Goal: Task Accomplishment & Management: Complete application form

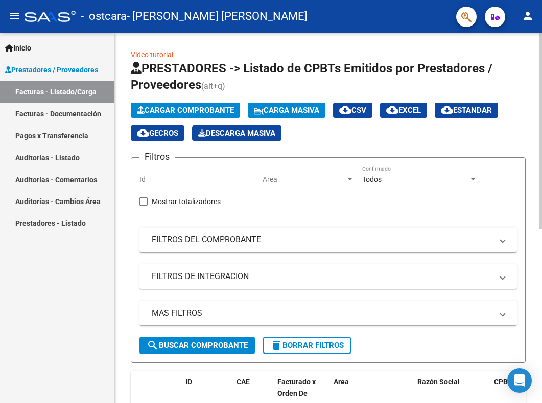
click at [184, 108] on span "Cargar Comprobante" at bounding box center [185, 110] width 97 height 9
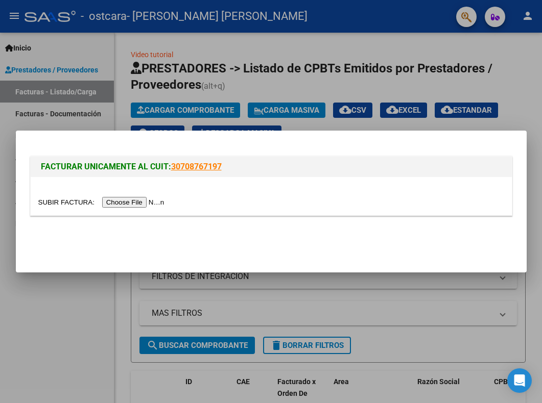
click at [117, 202] on input "file" at bounding box center [102, 202] width 129 height 11
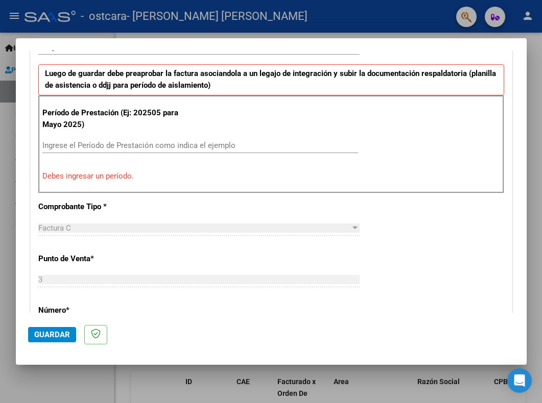
scroll to position [270, 0]
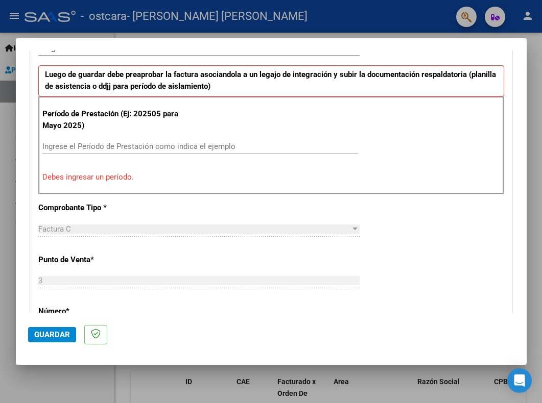
click at [45, 148] on input "Ingrese el Período de Prestación como indica el ejemplo" at bounding box center [199, 146] width 315 height 9
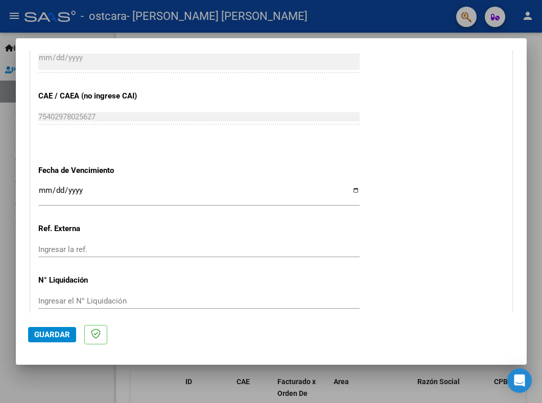
scroll to position [621, 0]
type input "202509"
click at [349, 189] on input "Ingresar la fecha" at bounding box center [198, 194] width 321 height 16
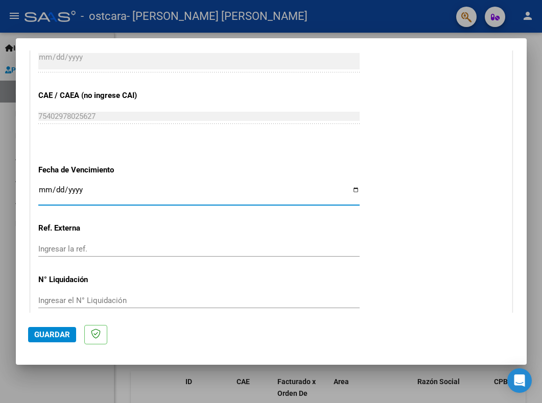
type input "[DATE]"
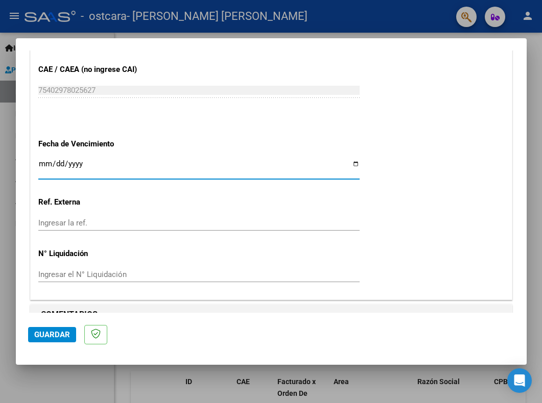
scroll to position [667, 0]
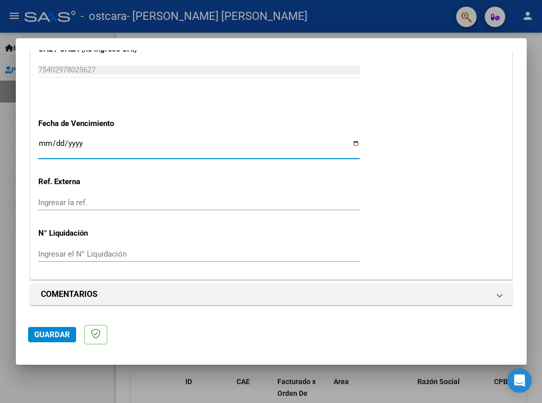
click at [53, 333] on span "Guardar" at bounding box center [52, 334] width 36 height 9
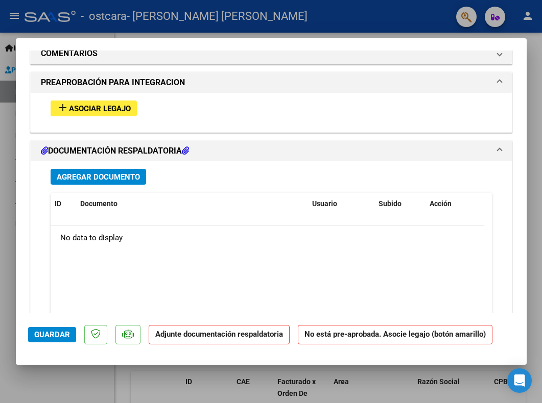
scroll to position [899, 0]
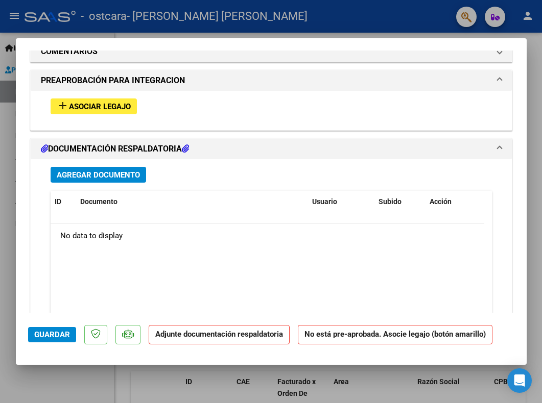
click at [100, 107] on span "Asociar Legajo" at bounding box center [100, 106] width 62 height 9
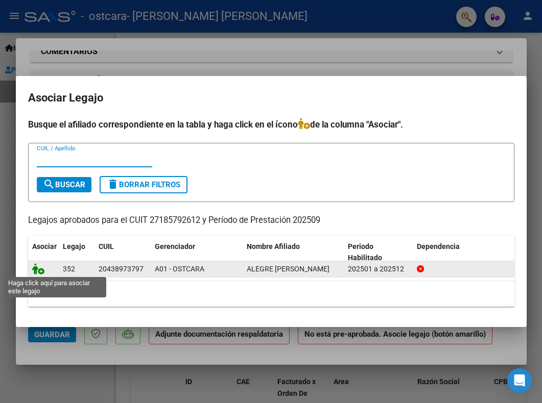
click at [39, 264] on icon at bounding box center [38, 268] width 12 height 11
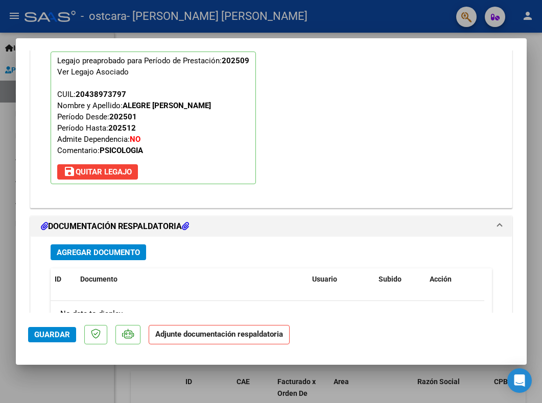
scroll to position [985, 0]
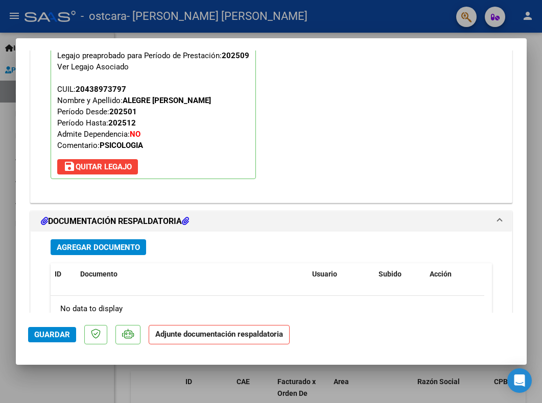
click at [200, 337] on strong "Adjunte documentación respaldatoria" at bounding box center [219, 334] width 128 height 9
click at [54, 334] on span "Guardar" at bounding box center [52, 334] width 36 height 9
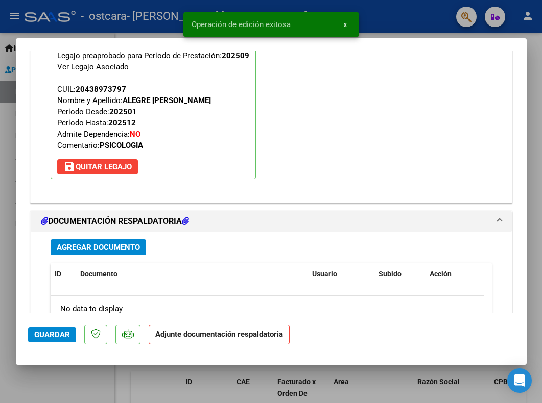
click at [235, 334] on strong "Adjunte documentación respaldatoria" at bounding box center [219, 334] width 128 height 9
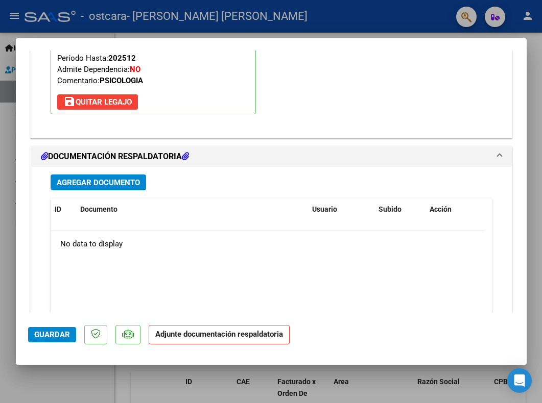
scroll to position [1121, 0]
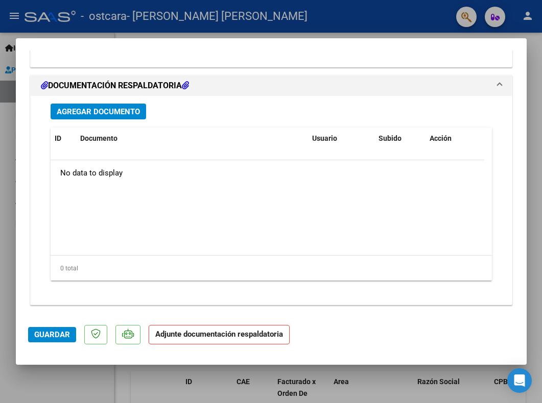
click at [188, 335] on strong "Adjunte documentación respaldatoria" at bounding box center [219, 334] width 128 height 9
click at [249, 332] on strong "Adjunte documentación respaldatoria" at bounding box center [219, 334] width 128 height 9
click at [318, 335] on mat-dialog-actions "Guardar Adjunte documentación respaldatoria" at bounding box center [271, 333] width 486 height 40
click at [101, 112] on span "Agregar Documento" at bounding box center [98, 111] width 83 height 9
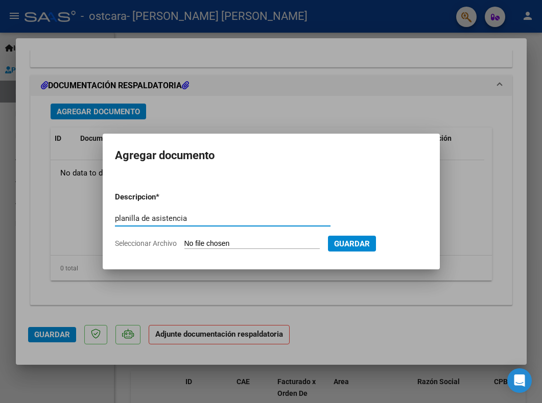
type input "planilla de asistencia"
click at [157, 241] on span "Seleccionar Archivo" at bounding box center [146, 243] width 62 height 8
click at [184, 241] on input "Seleccionar Archivo" at bounding box center [251, 244] width 135 height 10
type input "C:\fakepath\[PERSON_NAME] Asistencia [DATE].pdf"
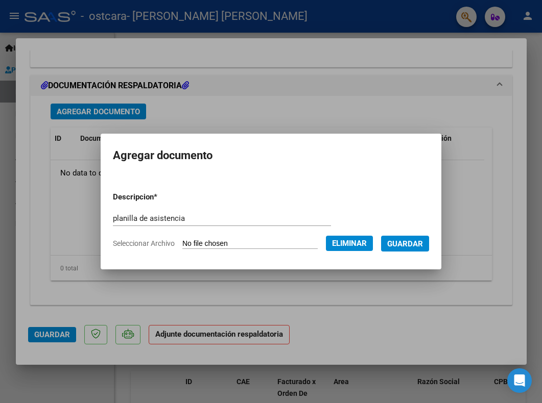
click at [409, 244] on span "Guardar" at bounding box center [405, 243] width 36 height 9
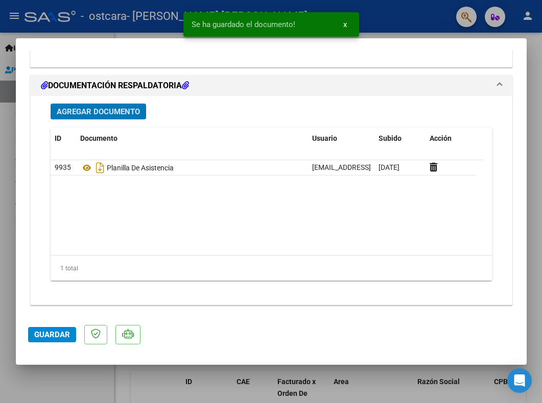
click at [100, 109] on span "Agregar Documento" at bounding box center [98, 111] width 83 height 9
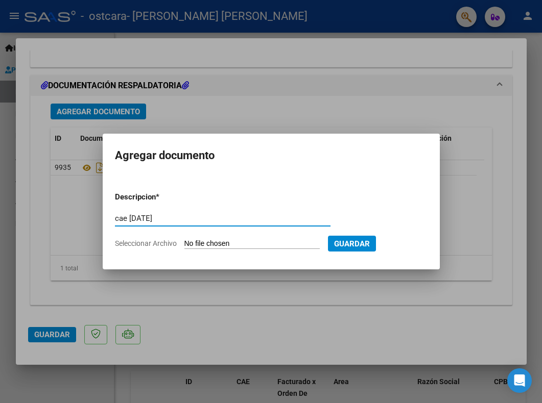
type input "cae [DATE]"
click at [137, 244] on span "Seleccionar Archivo" at bounding box center [146, 243] width 62 height 8
click at [184, 244] on input "Seleccionar Archivo" at bounding box center [251, 244] width 135 height 10
type input "C:\fakepath\Cae [PERSON_NAME] [DATE].pdf"
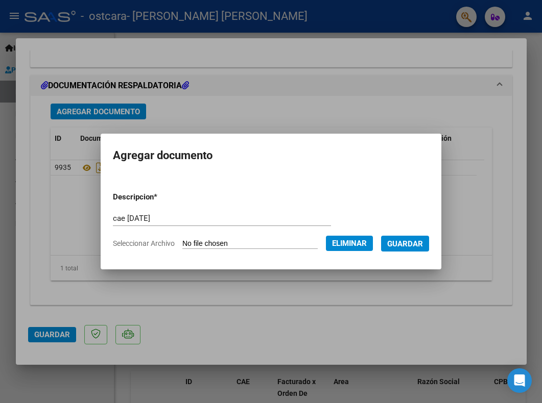
click at [400, 243] on span "Guardar" at bounding box center [405, 243] width 36 height 9
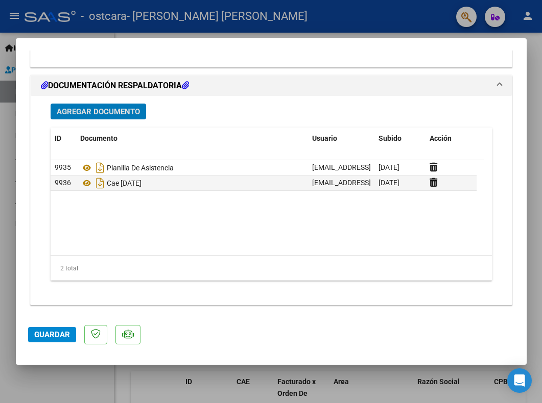
click at [45, 332] on span "Guardar" at bounding box center [52, 334] width 36 height 9
click at [58, 331] on span "Guardar" at bounding box center [52, 334] width 36 height 9
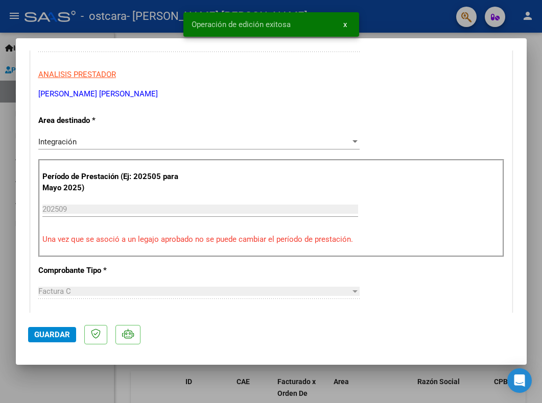
scroll to position [0, 0]
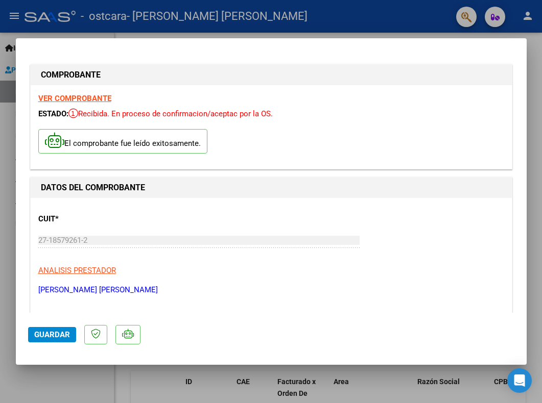
click at [527, 18] on div at bounding box center [271, 201] width 542 height 403
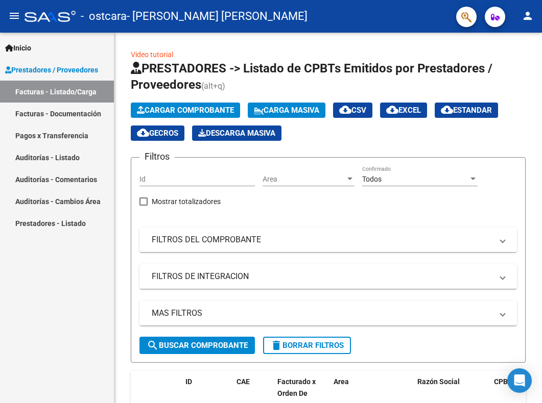
click at [527, 18] on mat-icon "person" at bounding box center [527, 16] width 12 height 12
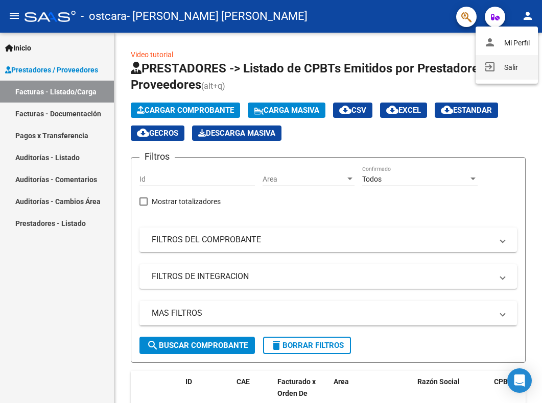
click at [504, 65] on button "exit_to_app Salir" at bounding box center [506, 67] width 62 height 25
